Goal: Task Accomplishment & Management: Complete application form

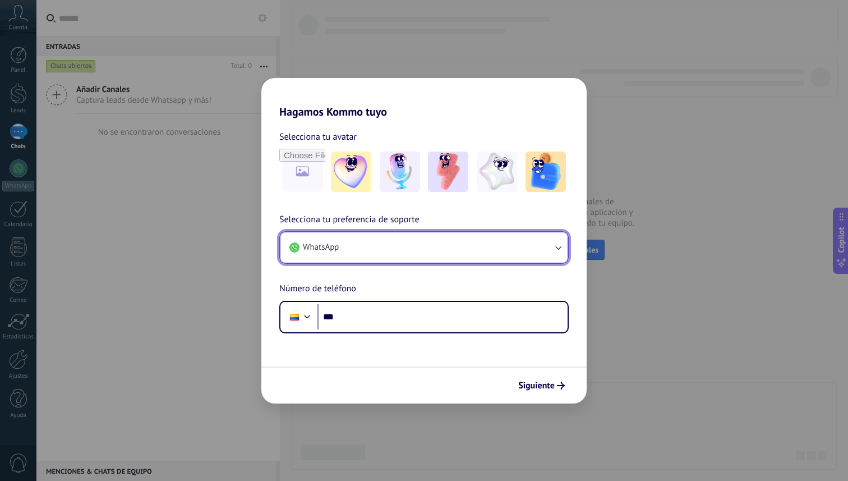
click at [512, 241] on button "WhatsApp" at bounding box center [424, 247] width 287 height 30
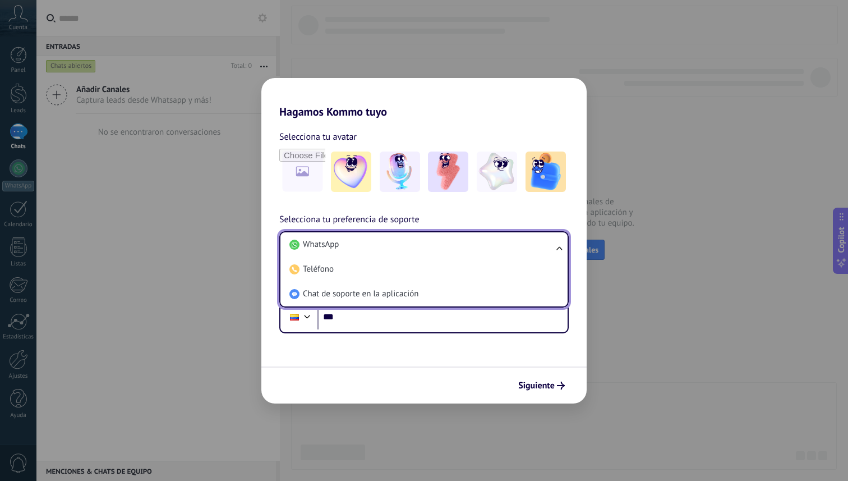
click at [514, 206] on div "Selecciona tu avatar Selecciona tu preferencia de soporte WhatsApp WhatsApp Tel…" at bounding box center [423, 225] width 325 height 215
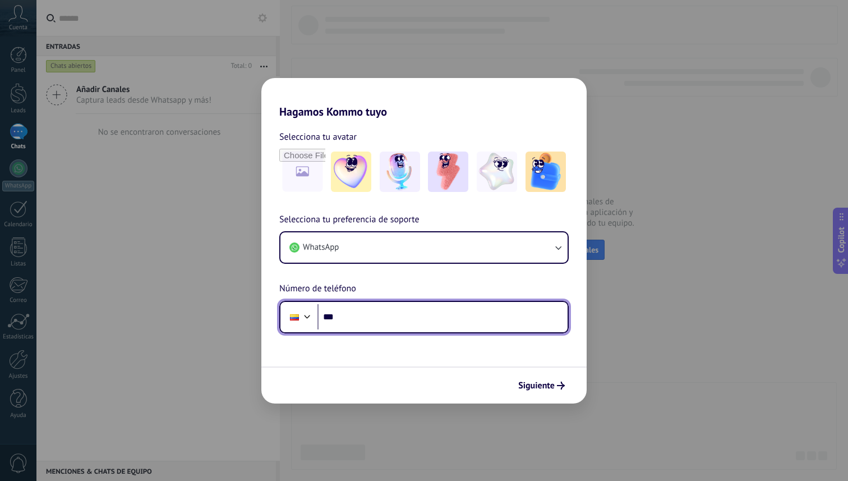
click at [460, 328] on input "***" at bounding box center [443, 317] width 250 height 26
click at [310, 316] on div at bounding box center [307, 315] width 13 height 13
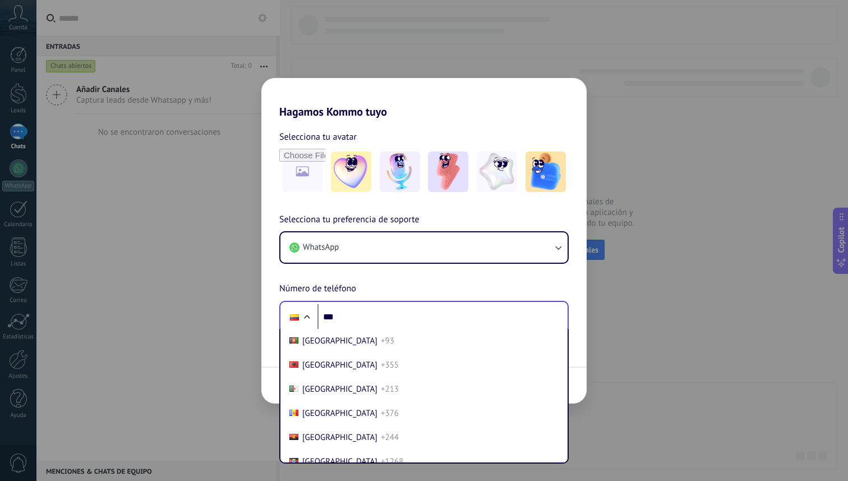
scroll to position [842, 0]
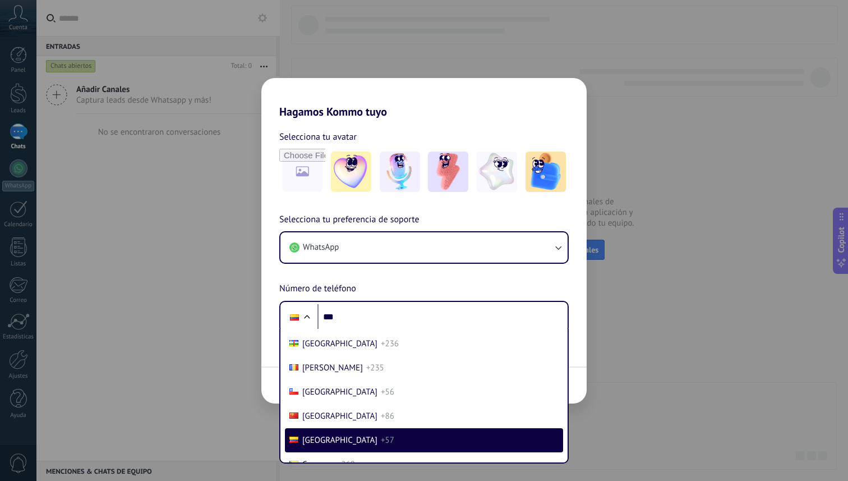
click at [395, 279] on div "Selecciona tu preferencia de soporte WhatsApp Número de teléfono Phone *** [GEO…" at bounding box center [423, 273] width 325 height 121
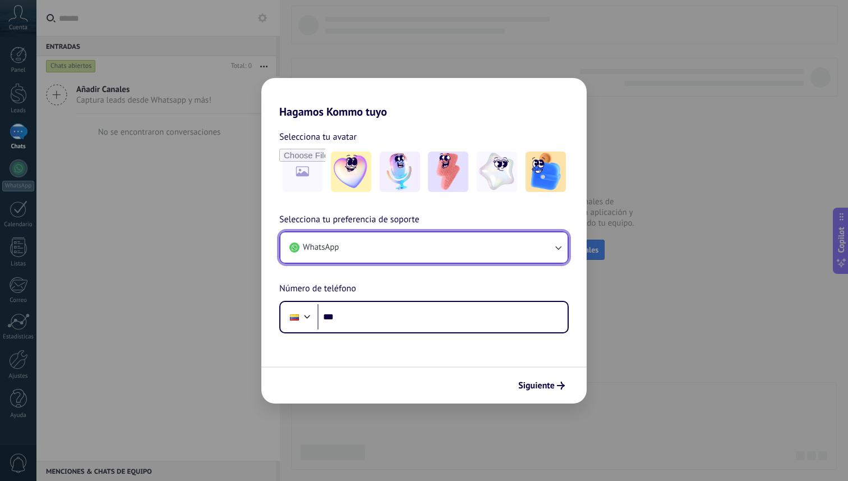
click at [412, 243] on button "WhatsApp" at bounding box center [424, 247] width 287 height 30
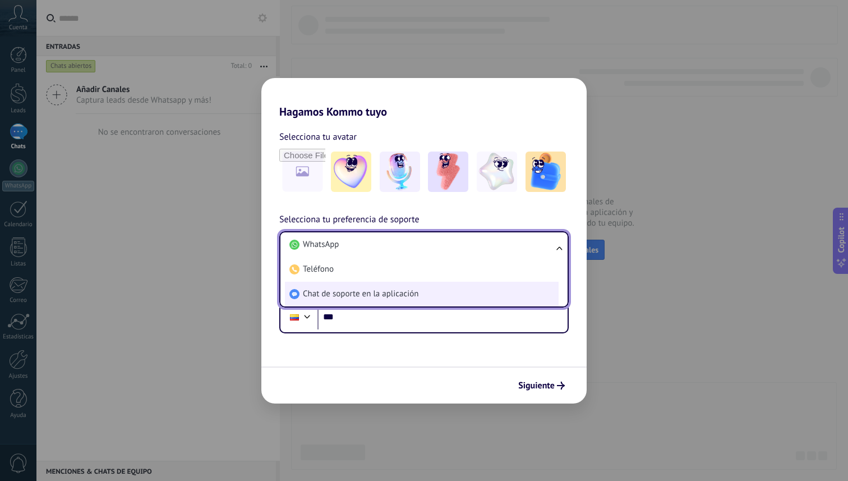
click at [405, 290] on span "Chat de soporte en la aplicación" at bounding box center [361, 293] width 116 height 11
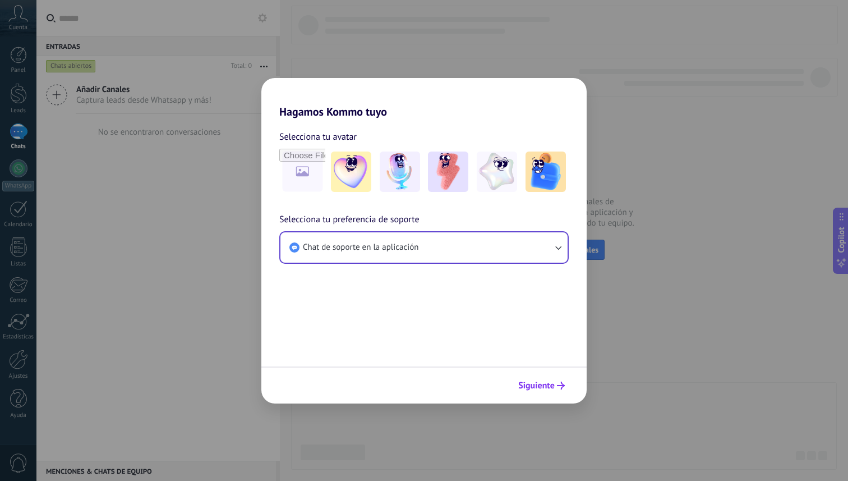
click at [535, 383] on span "Siguiente" at bounding box center [536, 386] width 36 height 8
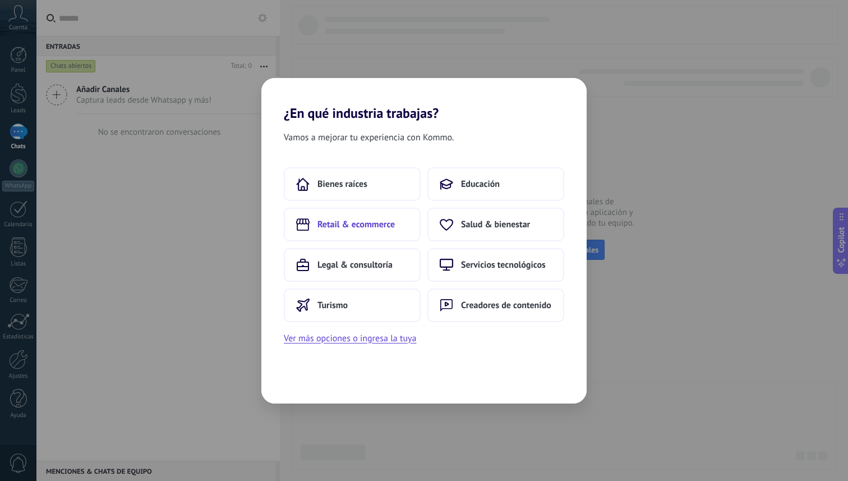
click at [386, 228] on span "Retail & ecommerce" at bounding box center [356, 224] width 77 height 11
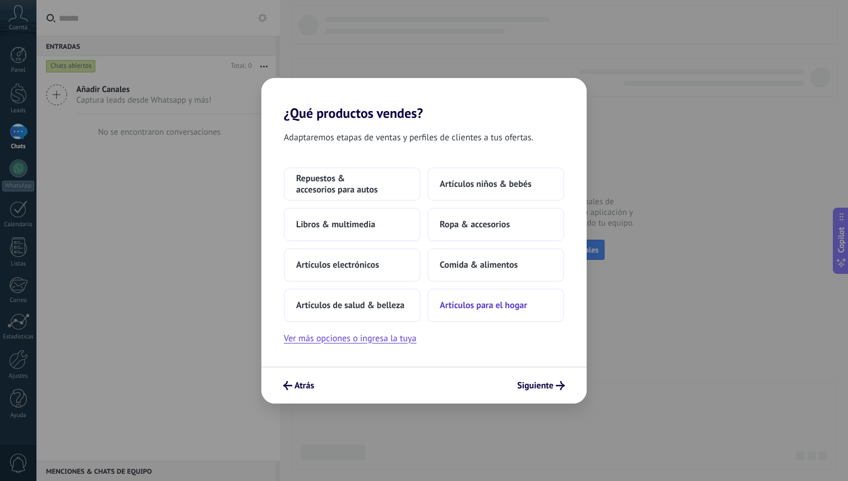
click at [466, 301] on span "Artículos para el hogar" at bounding box center [484, 305] width 88 height 11
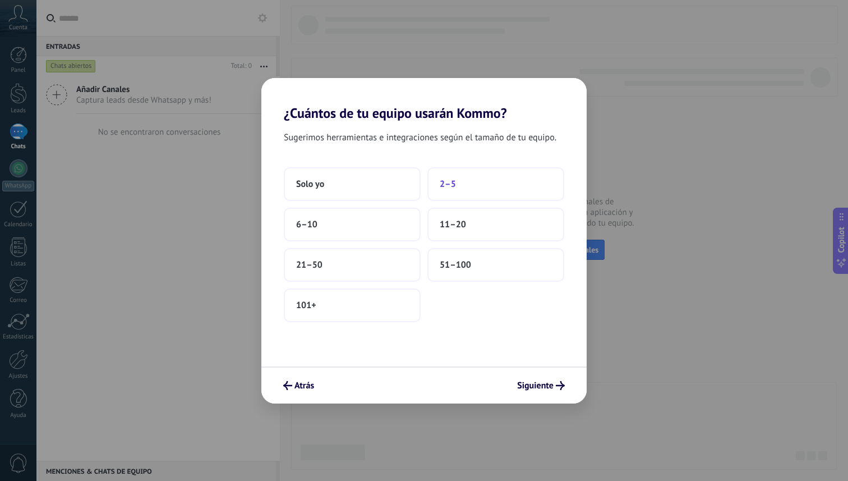
click at [466, 183] on button "2–5" at bounding box center [496, 184] width 137 height 34
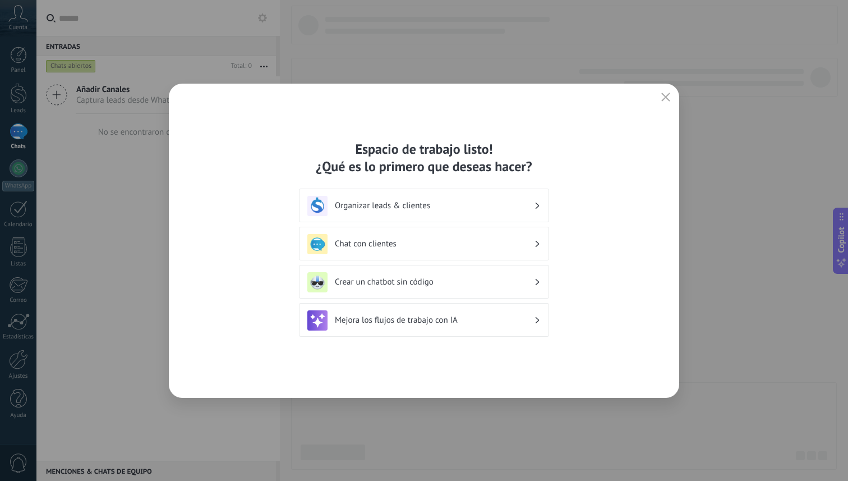
click at [461, 237] on div "Chat con clientes" at bounding box center [423, 244] width 233 height 20
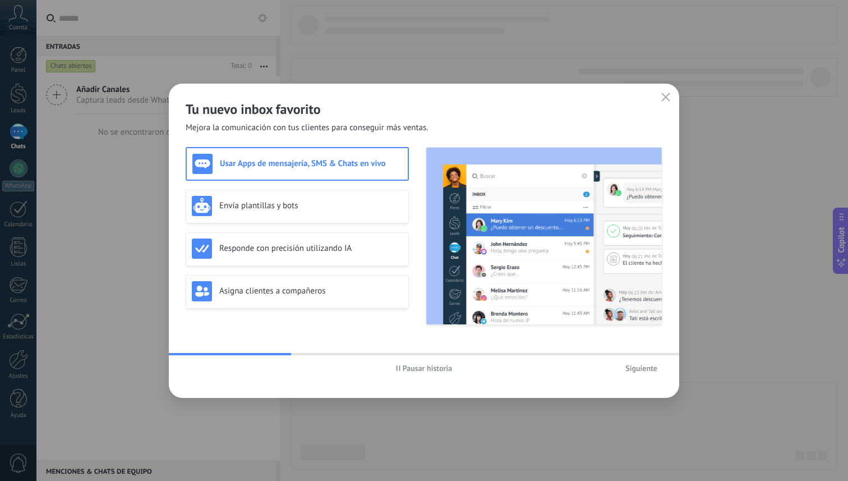
click at [447, 366] on span "Pausar historia" at bounding box center [428, 368] width 50 height 8
click at [646, 364] on span "Siguiente" at bounding box center [642, 368] width 32 height 8
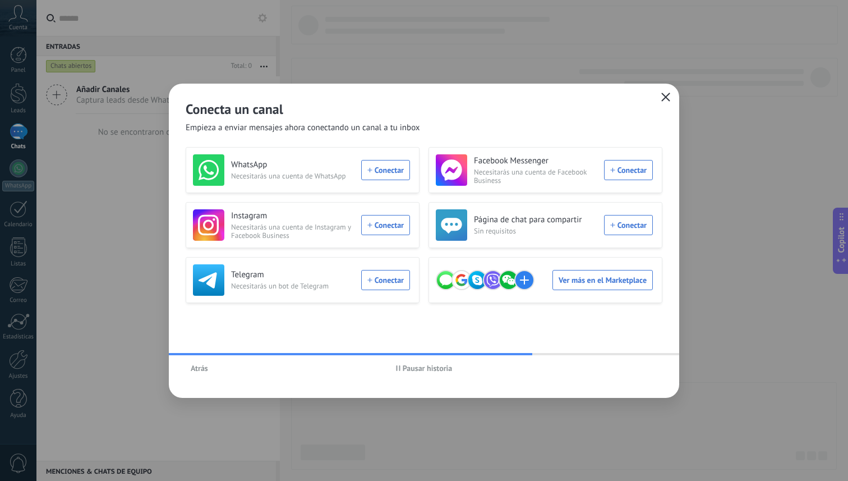
click at [669, 94] on use "button" at bounding box center [666, 97] width 8 height 8
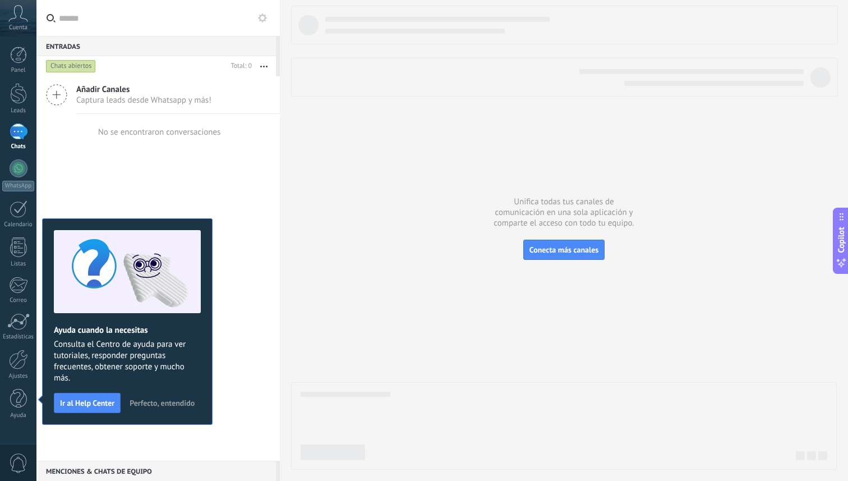
click at [447, 276] on div at bounding box center [564, 238] width 546 height 464
click at [173, 401] on span "Perfecto, entendido" at bounding box center [162, 403] width 65 height 8
